Goal: Check status: Check status

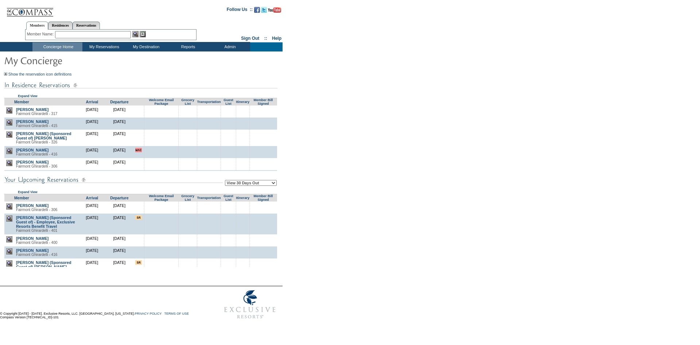
click at [262, 186] on select "View 30 Days Out View 60 Days Out View 90 Days Out" at bounding box center [251, 183] width 52 height 6
select select "90"
click at [226, 181] on select "View 30 Days Out View 60 Days Out View 90 Days Out" at bounding box center [251, 183] width 52 height 6
click at [332, 184] on form "Follow Us ::" at bounding box center [348, 162] width 697 height 320
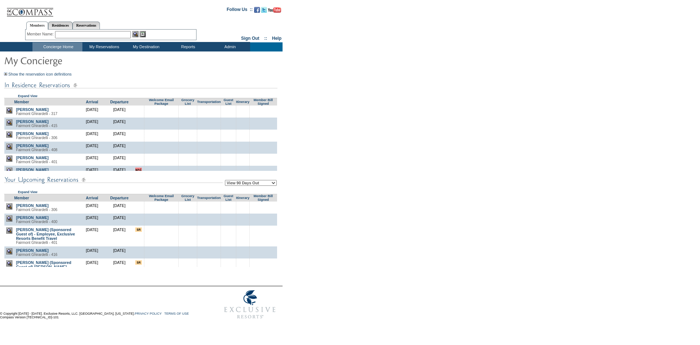
scroll to position [94, 0]
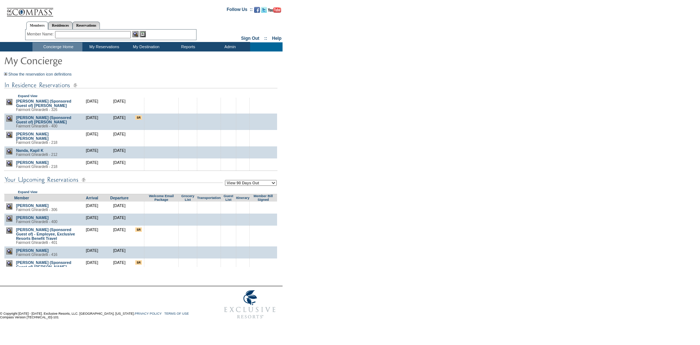
drag, startPoint x: 452, startPoint y: 114, endPoint x: 438, endPoint y: 57, distance: 59.3
click at [448, 97] on form "Follow Us ::" at bounding box center [348, 162] width 697 height 320
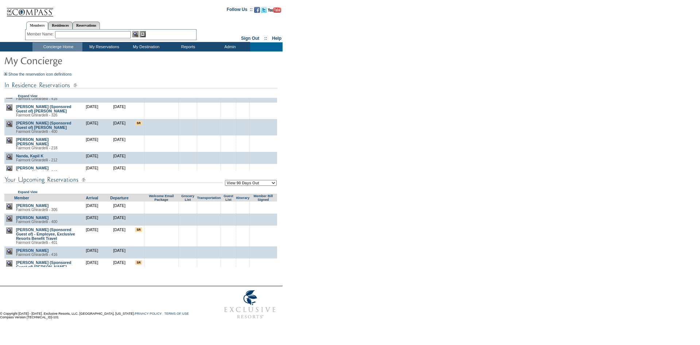
scroll to position [58, 0]
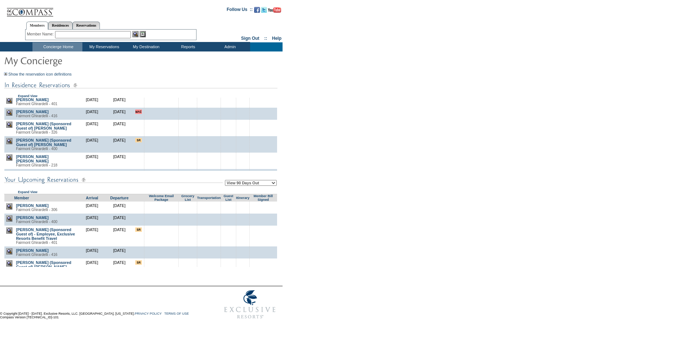
drag, startPoint x: 449, startPoint y: 153, endPoint x: 445, endPoint y: 152, distance: 3.7
drag, startPoint x: 445, startPoint y: 152, endPoint x: 194, endPoint y: 141, distance: 251.8
click at [364, 141] on form "Follow Us ::" at bounding box center [348, 162] width 697 height 320
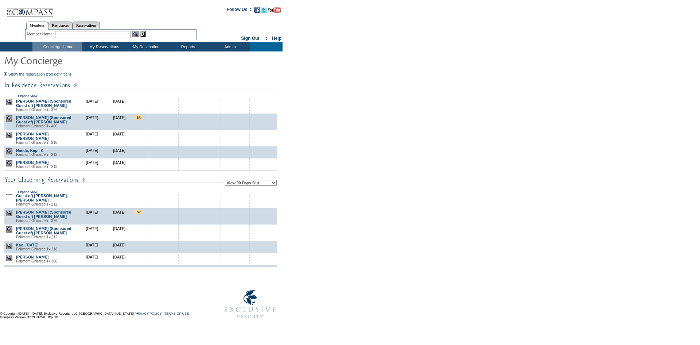
scroll to position [0, 0]
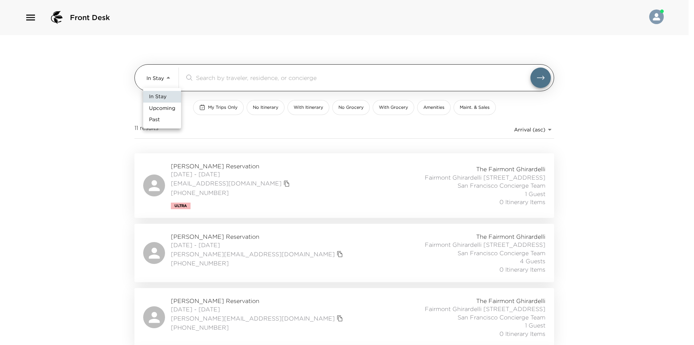
click at [166, 78] on body "Front Desk In Stay In-Stay ​ My Trips Only No Itinerary With Itinerary No Groce…" at bounding box center [347, 172] width 694 height 345
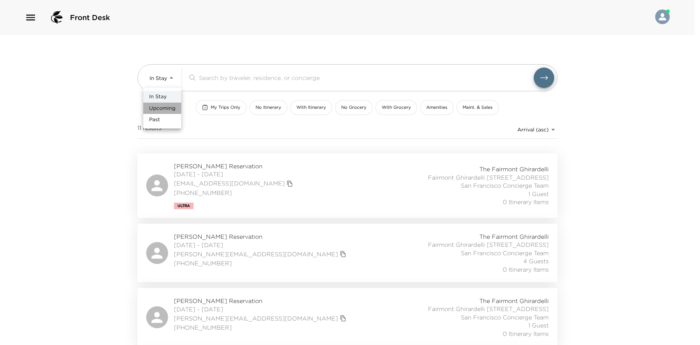
click at [160, 104] on li "Upcoming" at bounding box center [162, 108] width 38 height 12
type input "Upcoming"
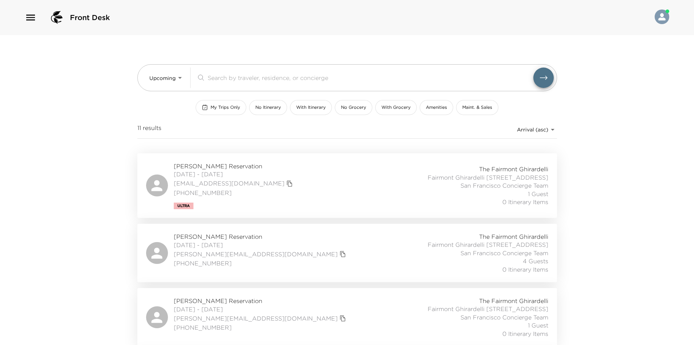
click at [71, 119] on div "In Stay Upcoming Past" at bounding box center [347, 172] width 694 height 345
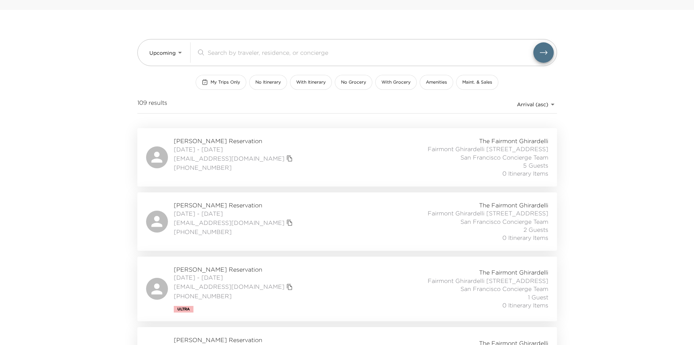
scroll to position [36, 0]
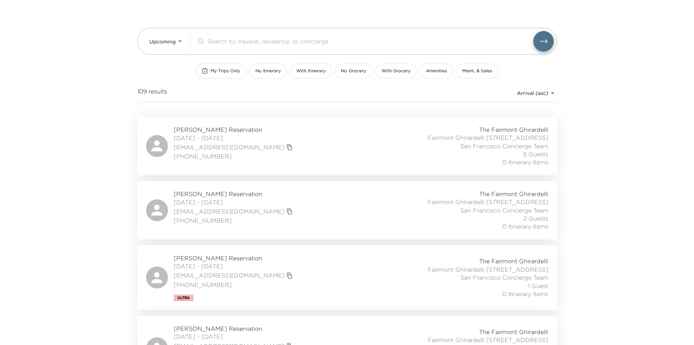
click at [287, 210] on div "Gieriet Bowen Reservation 09/03/2025 - 09/07/2025 gierietsbowen@gmail.com (847)…" at bounding box center [347, 210] width 402 height 41
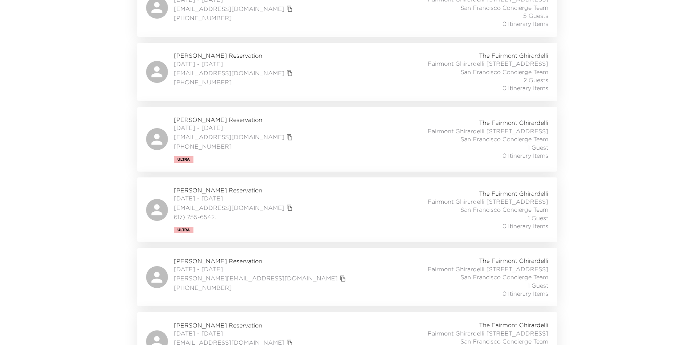
scroll to position [109, 0]
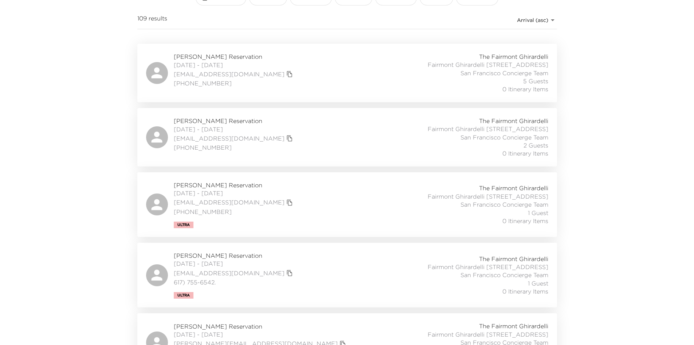
click at [65, 205] on div "Front Desk Upcoming Upcoming ​ My Trips Only No Itinerary With Itinerary No Gro…" at bounding box center [347, 63] width 694 height 345
